Goal: Transaction & Acquisition: Purchase product/service

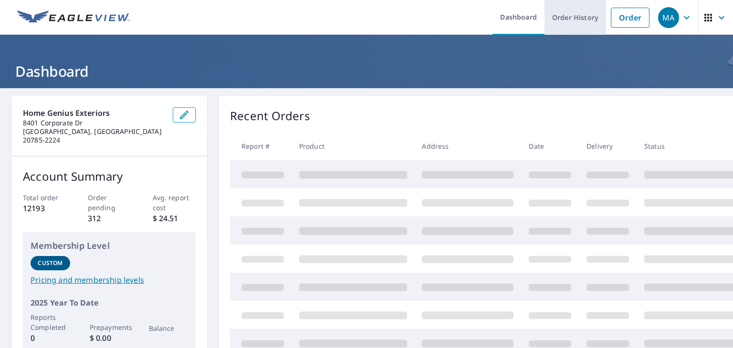
click at [552, 25] on link "Order History" at bounding box center [576, 17] width 62 height 35
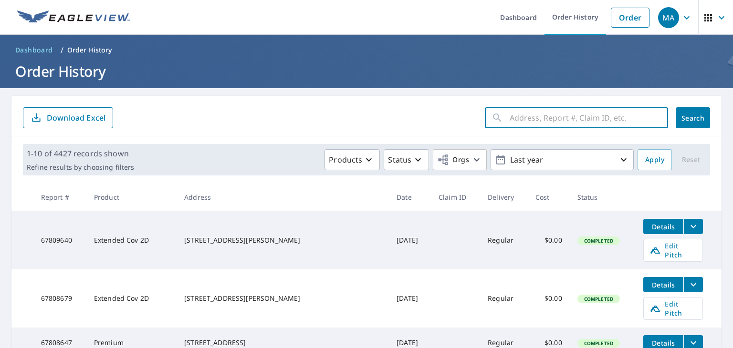
click at [516, 117] on input "text" at bounding box center [589, 118] width 158 height 27
paste input "[STREET_ADDRESS]"
type input "[STREET_ADDRESS]"
click button "Search" at bounding box center [693, 117] width 34 height 21
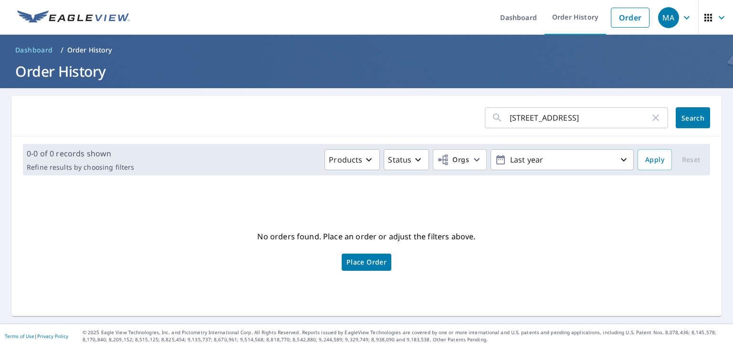
click at [362, 263] on span "Place Order" at bounding box center [367, 262] width 40 height 5
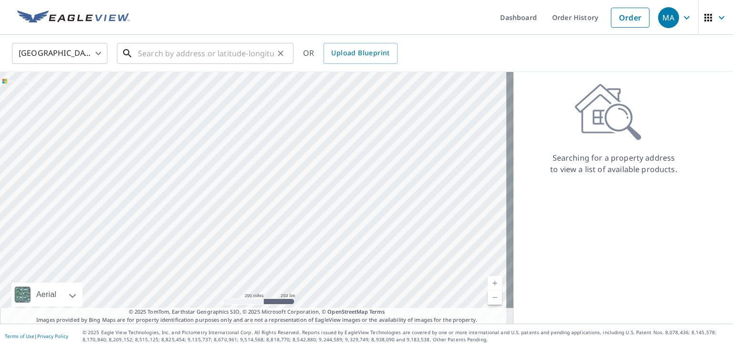
click at [237, 53] on input "text" at bounding box center [206, 53] width 136 height 27
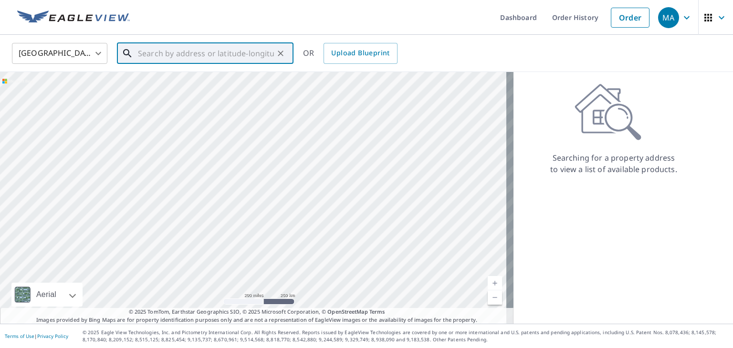
paste input "[STREET_ADDRESS]"
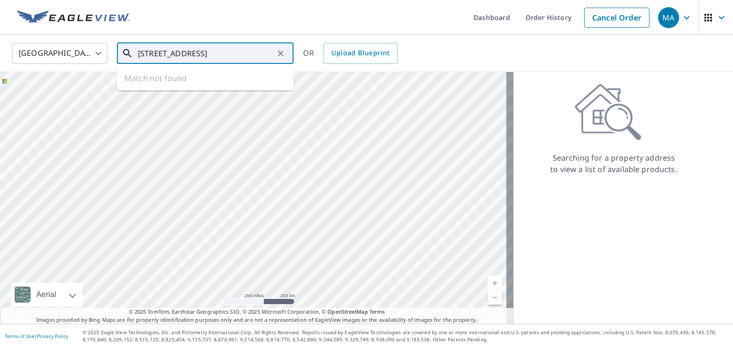
scroll to position [0, 4]
type input "[STREET_ADDRESS]"
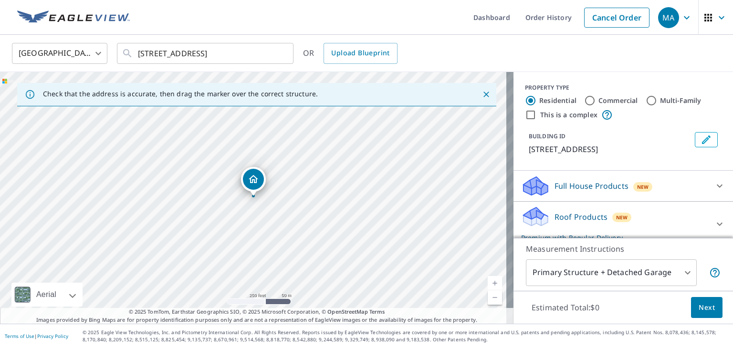
scroll to position [71, 0]
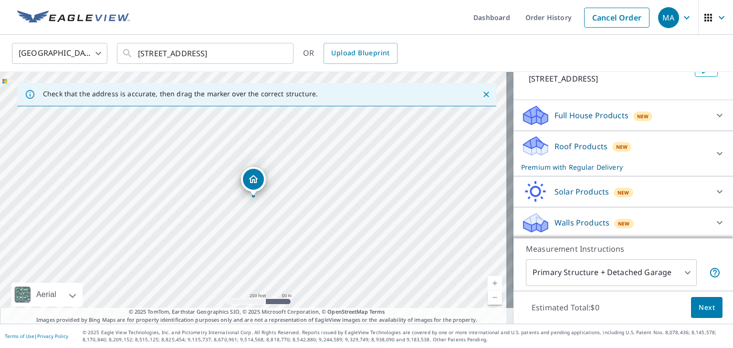
click at [603, 160] on div "Roof Products New Premium with Regular Delivery" at bounding box center [614, 153] width 187 height 37
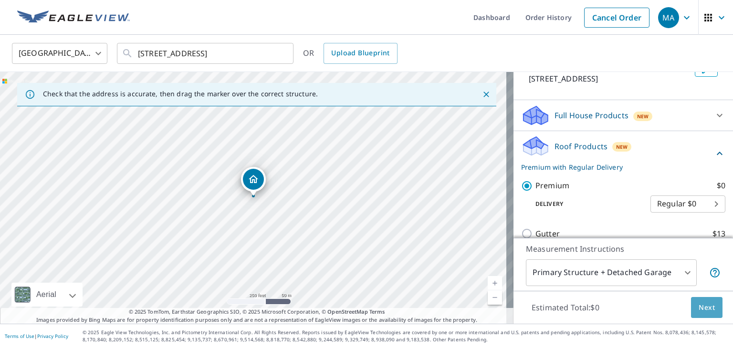
click at [711, 310] on button "Next" at bounding box center [707, 307] width 32 height 21
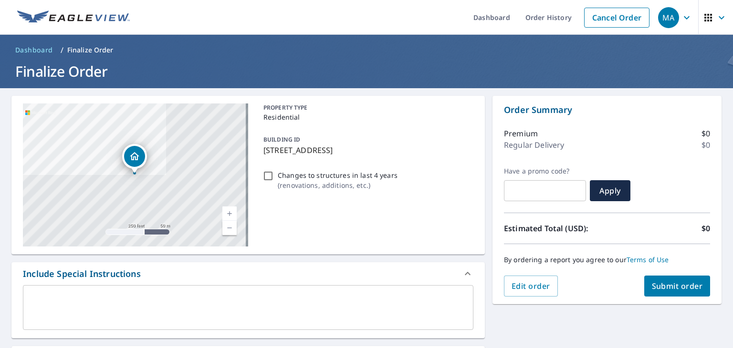
click at [198, 313] on textarea at bounding box center [248, 308] width 437 height 27
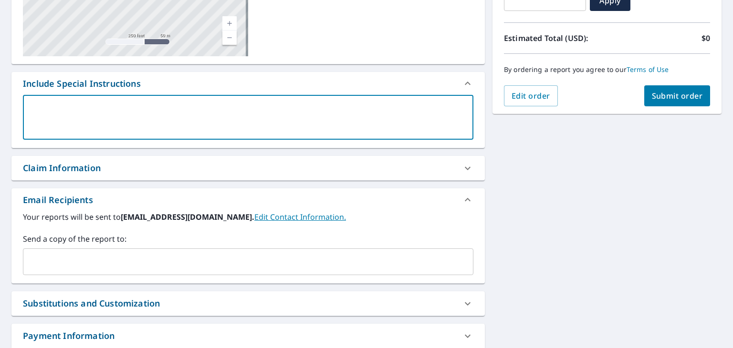
scroll to position [191, 0]
click at [92, 268] on input "text" at bounding box center [241, 262] width 428 height 18
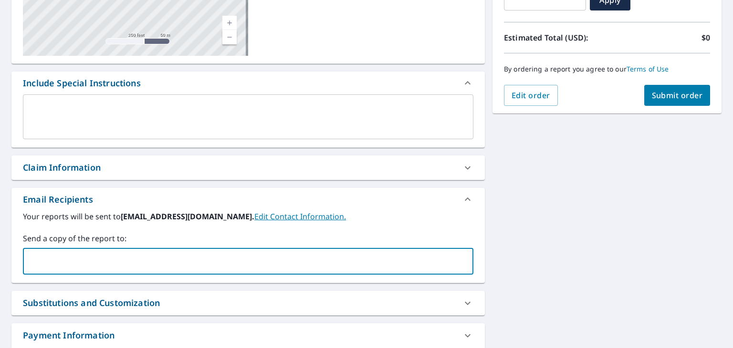
paste input "kshenk@homegeniusexteriors.com"
type input "kshenk@homegeniusexteriors.com"
checkbox input "true"
click at [194, 258] on input "text" at bounding box center [303, 262] width 304 height 18
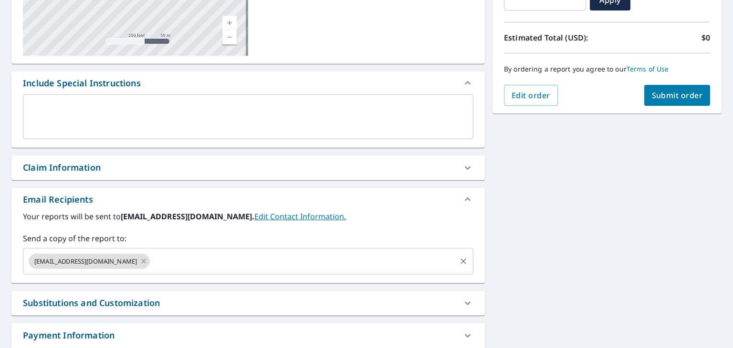
click at [228, 263] on input "text" at bounding box center [303, 262] width 304 height 18
paste input "jdepaul@homegeniusexteriors.com"
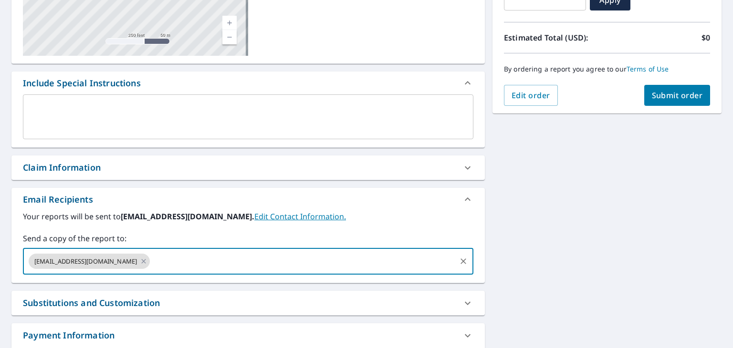
type input "jdepaul@homegeniusexteriors.com"
checkbox input "true"
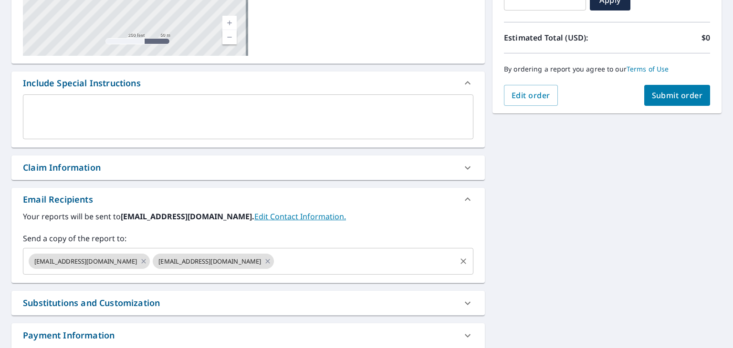
click at [311, 257] on input "text" at bounding box center [364, 262] width 179 height 18
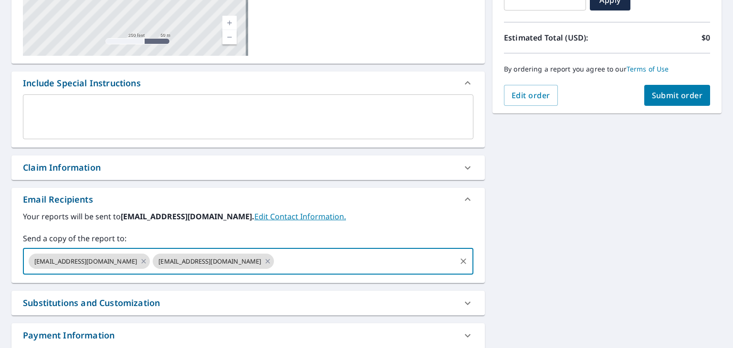
paste input "larboleda@homegeniusexteriors.com"
type input "larboleda@homegeniusexteriors.com"
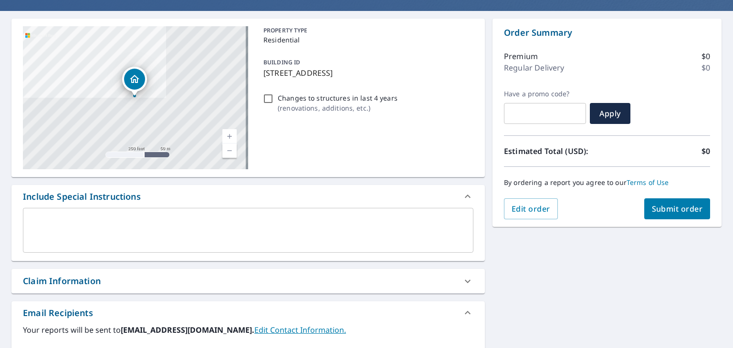
scroll to position [0, 0]
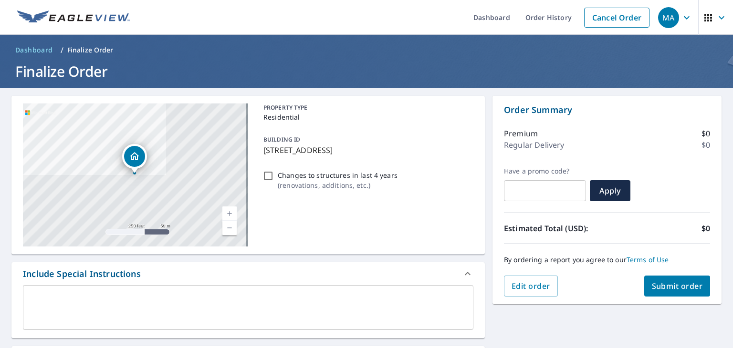
click at [652, 286] on span "Submit order" at bounding box center [677, 286] width 51 height 11
checkbox input "true"
